Goal: Consume media (video, audio): Consume media (video, audio)

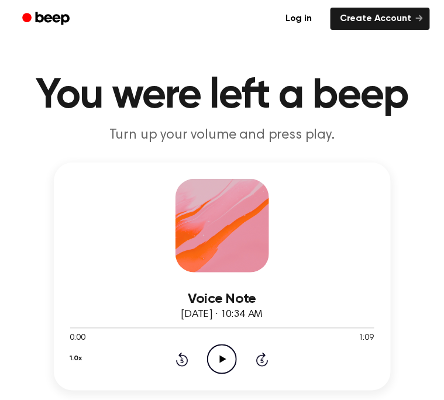
click at [215, 361] on icon "Play Audio" at bounding box center [222, 359] width 30 height 30
click at [227, 353] on icon "Pause Audio" at bounding box center [222, 359] width 30 height 30
click at [184, 359] on icon "Rewind 5 seconds" at bounding box center [181, 359] width 13 height 15
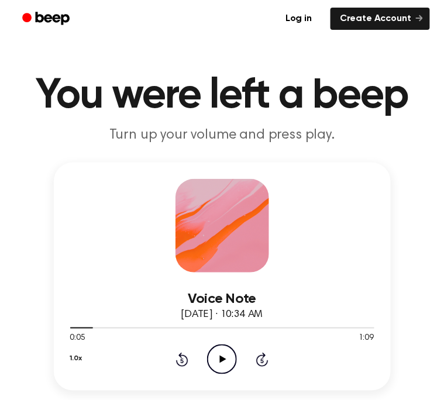
click at [184, 359] on icon "Rewind 5 seconds" at bounding box center [181, 359] width 13 height 15
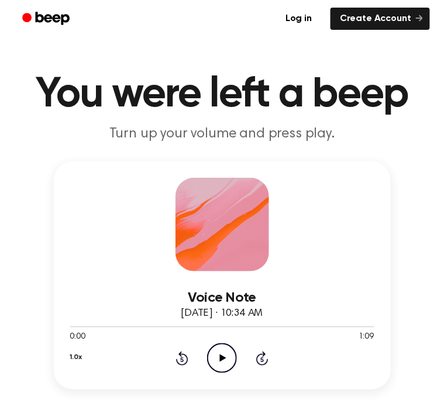
click at [220, 359] on icon at bounding box center [223, 358] width 6 height 8
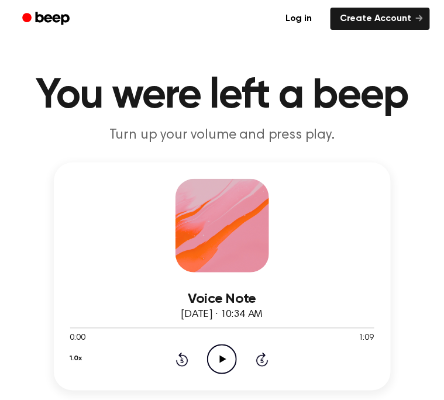
click at [216, 364] on icon "Play Audio" at bounding box center [222, 359] width 30 height 30
click at [218, 368] on icon "Pause Audio" at bounding box center [222, 359] width 30 height 30
click at [218, 368] on icon "Play Audio" at bounding box center [222, 359] width 30 height 30
click at [219, 363] on icon "Play Audio" at bounding box center [222, 359] width 30 height 30
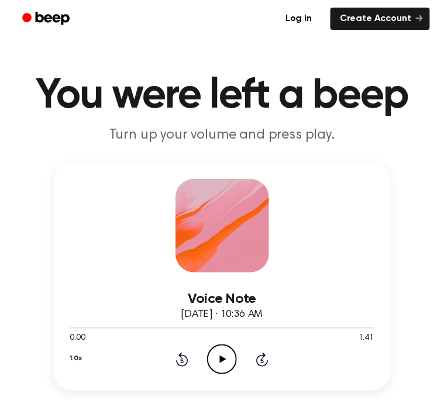
click at [219, 359] on icon "Play Audio" at bounding box center [222, 359] width 30 height 30
